Goal: Submit feedback/report problem: Submit feedback/report problem

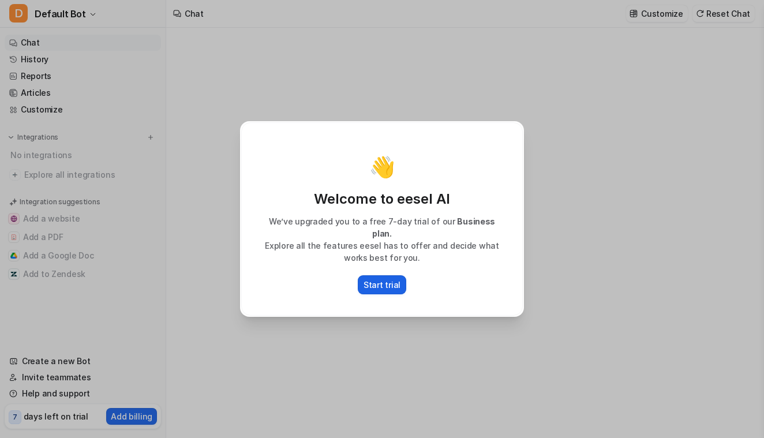
click at [394, 279] on p "Start trial" at bounding box center [381, 285] width 37 height 12
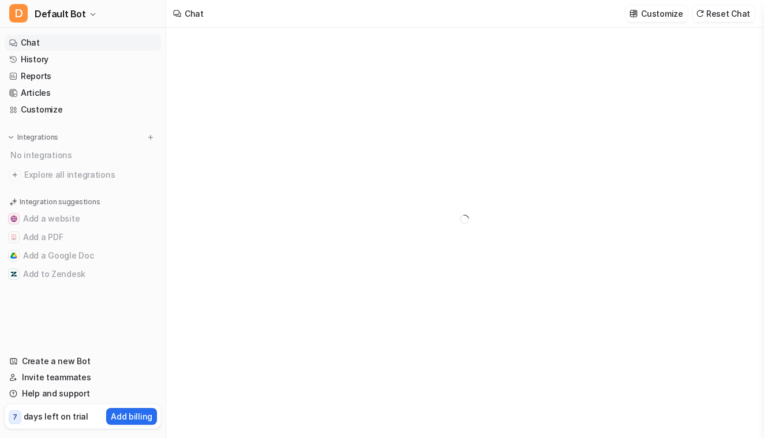
type textarea "**********"
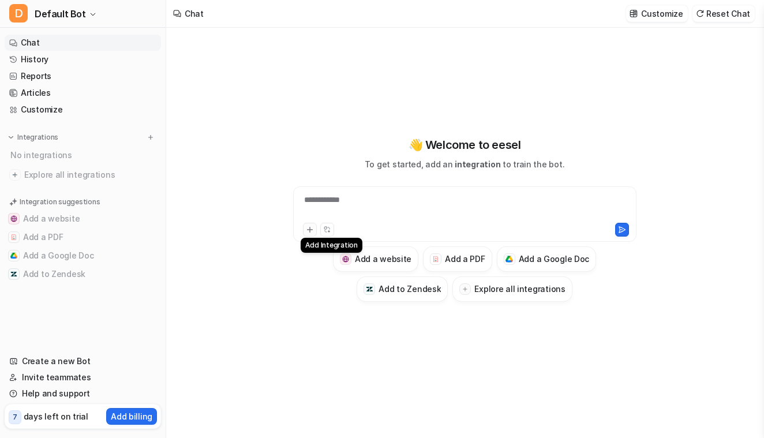
click at [309, 226] on icon at bounding box center [310, 230] width 8 height 8
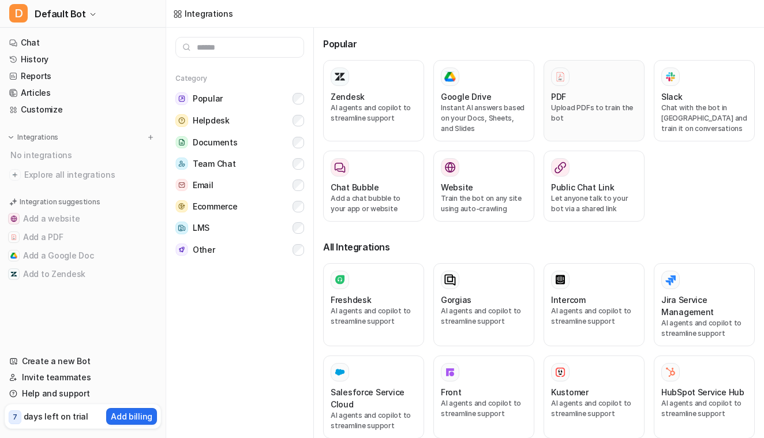
click at [611, 102] on div "PDF" at bounding box center [594, 97] width 86 height 12
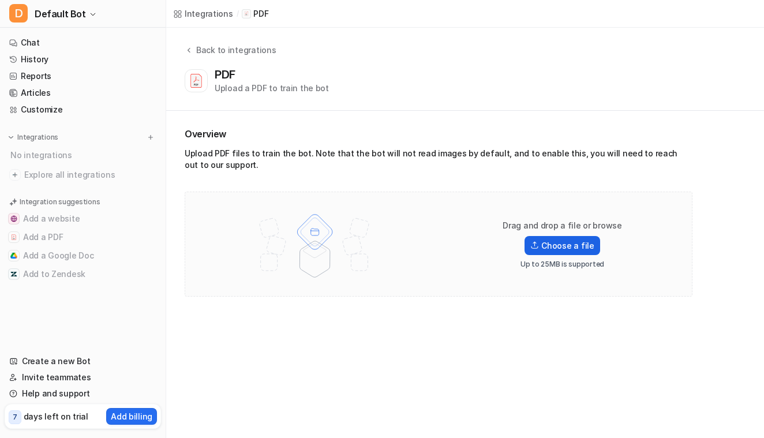
click at [551, 245] on label "Choose a file" at bounding box center [561, 245] width 75 height 19
click at [0, 0] on input "Choose a file" at bounding box center [0, 0] width 0 height 0
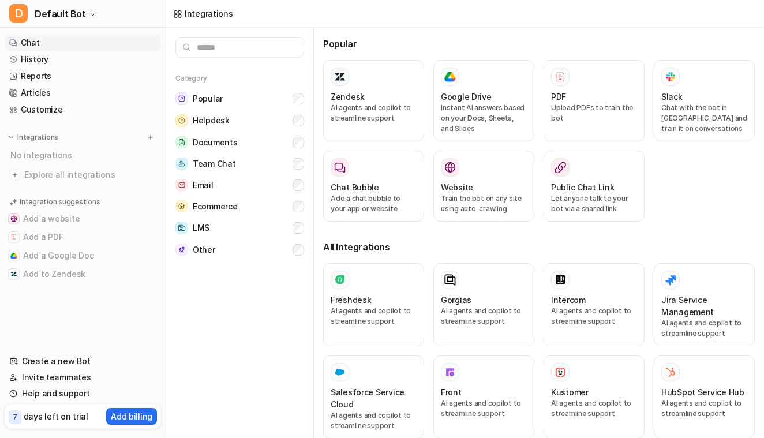
click at [35, 43] on link "Chat" at bounding box center [83, 43] width 156 height 16
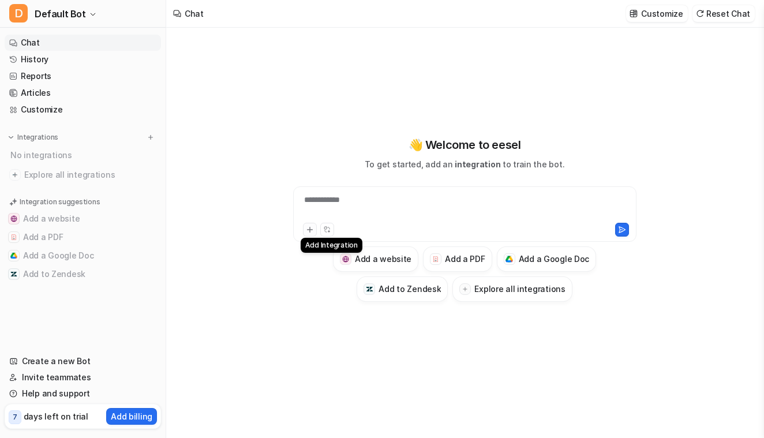
click at [310, 230] on icon at bounding box center [309, 229] width 5 height 5
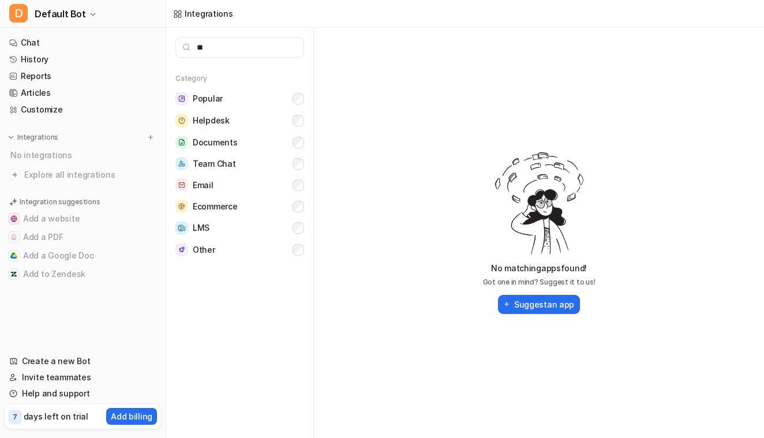
type input "*"
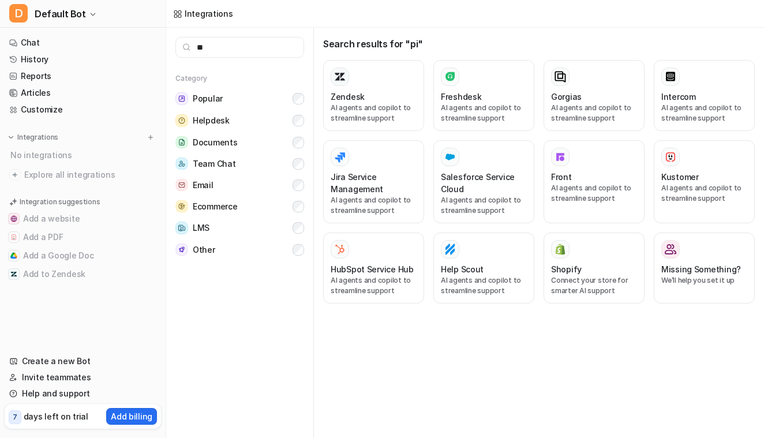
type input "*"
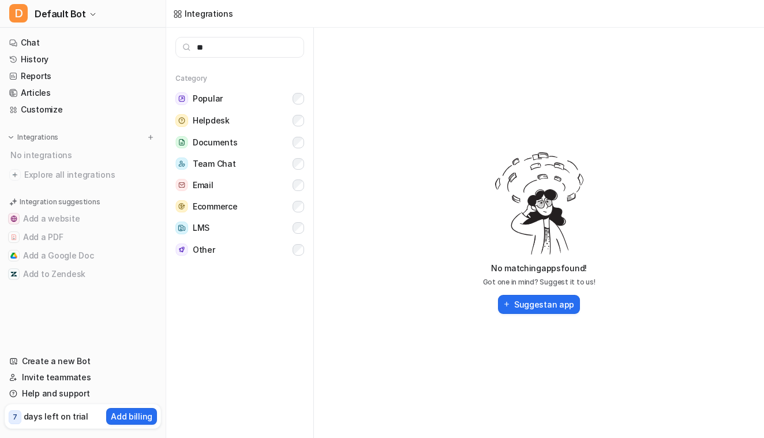
type input "*"
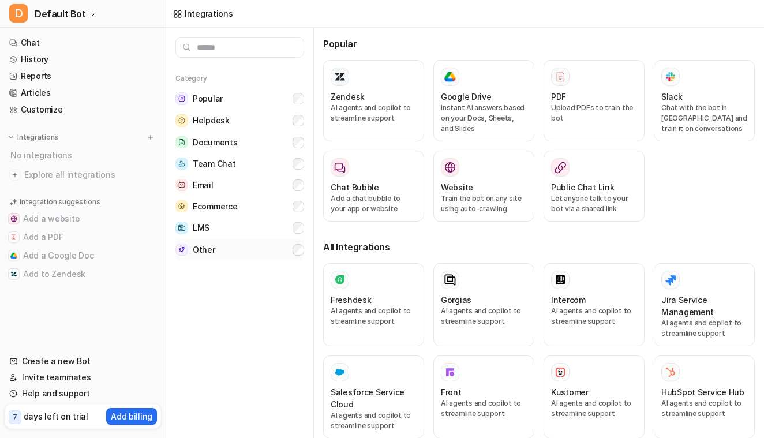
click at [242, 250] on button "Other" at bounding box center [239, 249] width 129 height 21
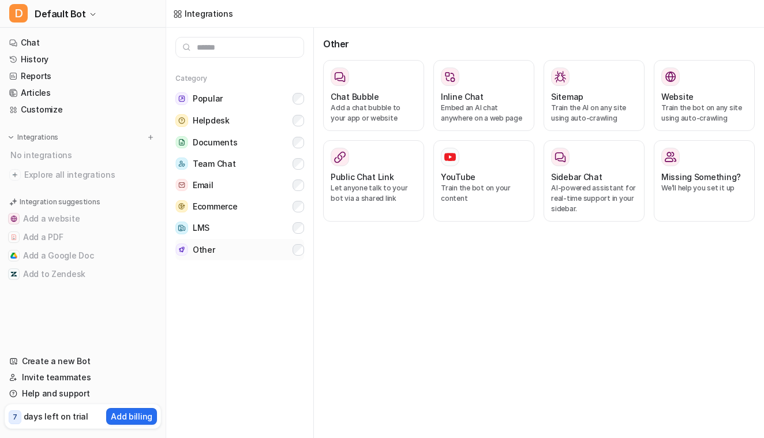
click at [241, 251] on button "Other" at bounding box center [239, 249] width 129 height 21
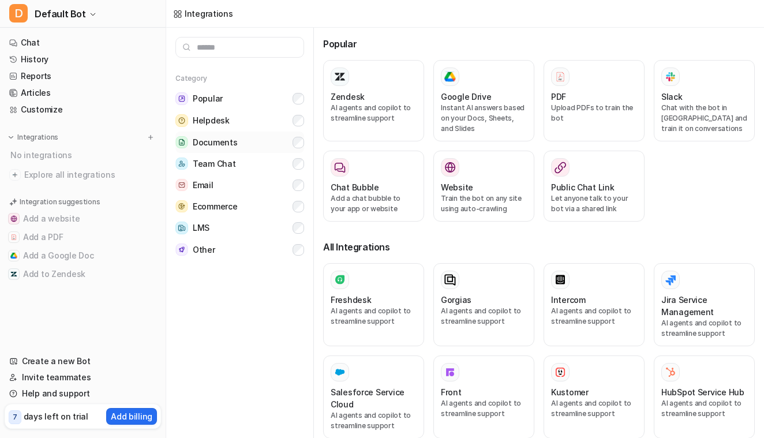
click at [275, 142] on button "Documents" at bounding box center [239, 142] width 129 height 21
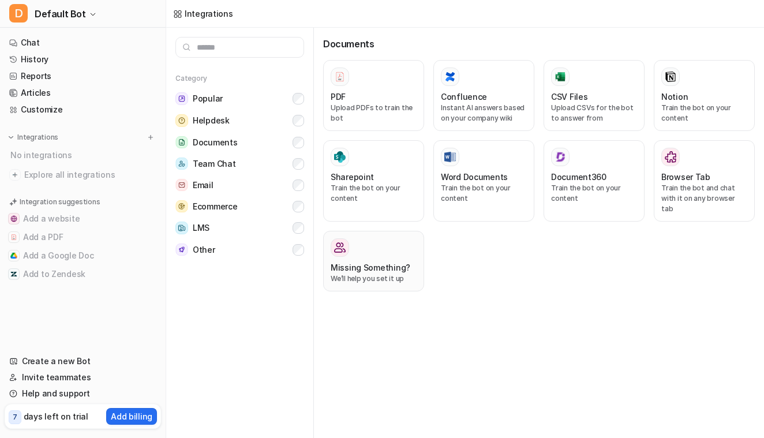
click at [357, 245] on div at bounding box center [374, 247] width 86 height 18
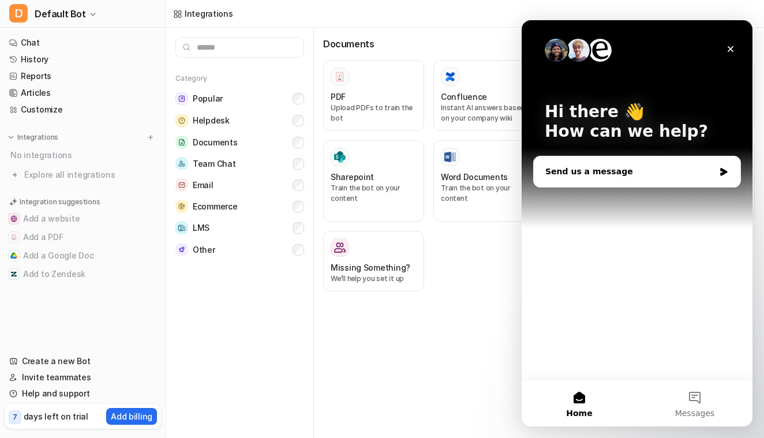
click at [610, 175] on div "Send us a message" at bounding box center [629, 172] width 169 height 12
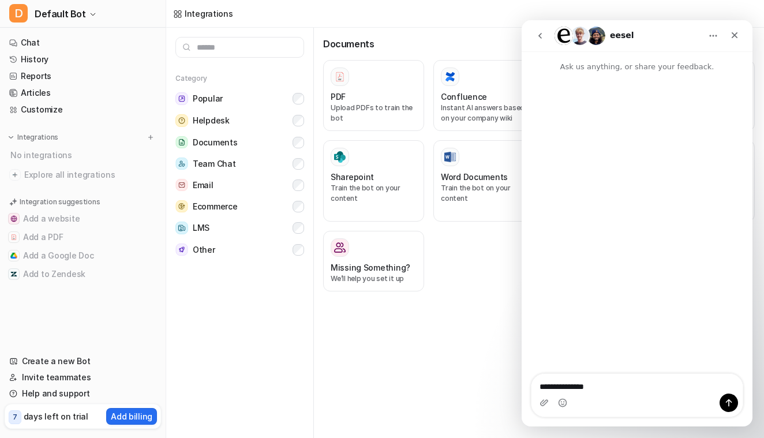
type textarea "**********"
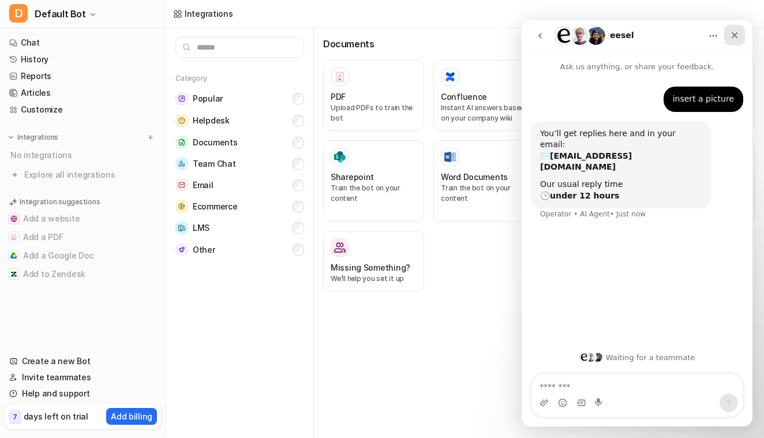
click at [734, 39] on icon "Close" at bounding box center [734, 35] width 9 height 9
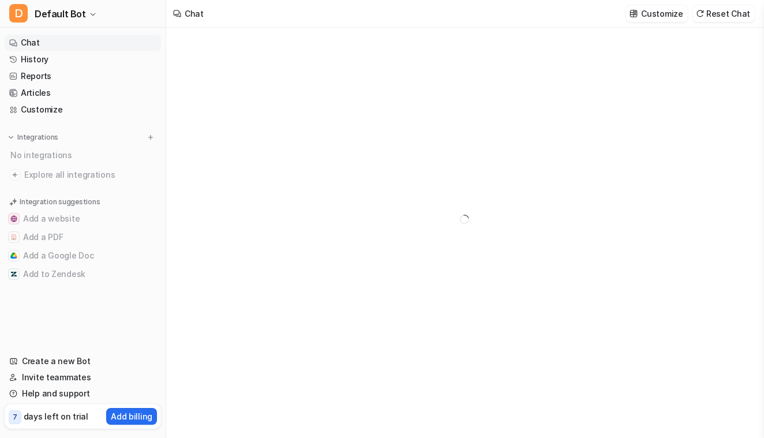
type textarea "**********"
